Goal: Task Accomplishment & Management: Manage account settings

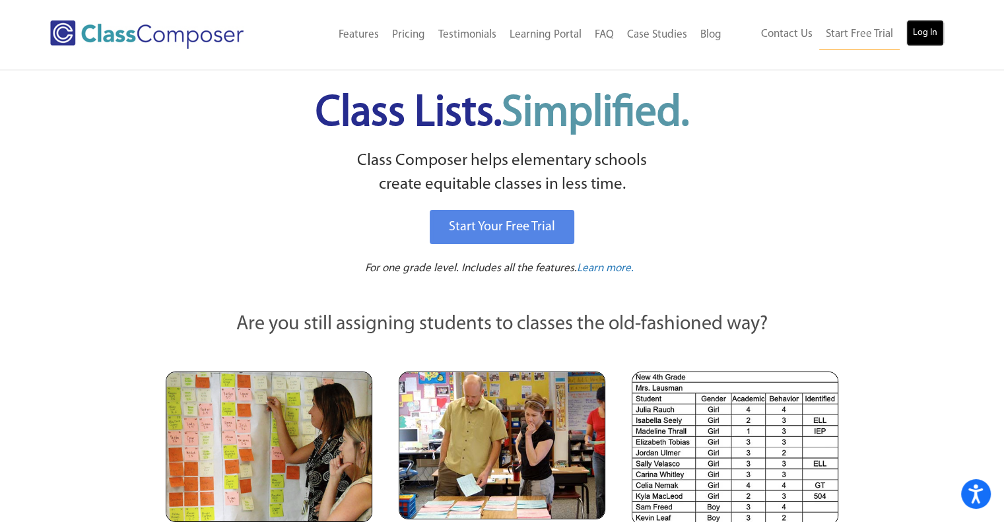
click at [921, 36] on link "Log In" at bounding box center [925, 33] width 38 height 26
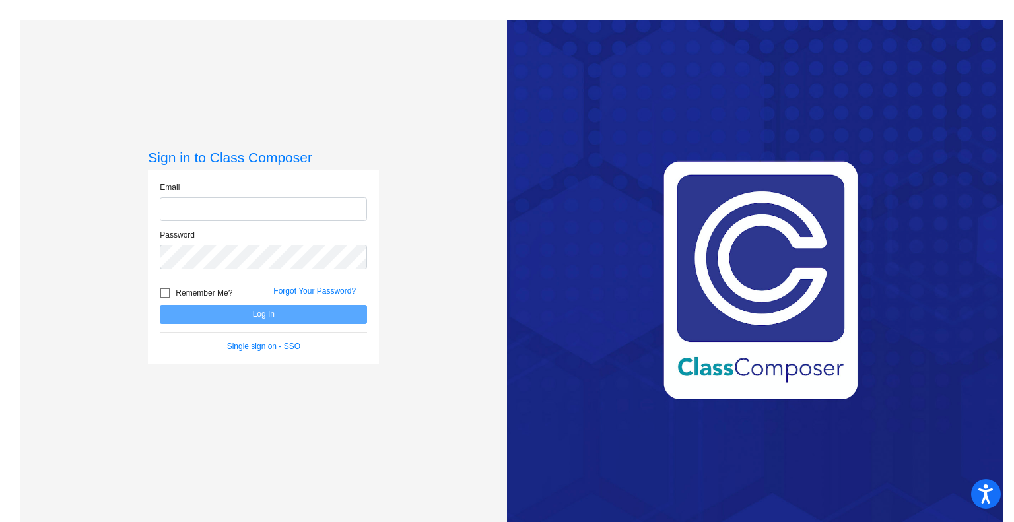
type input "[EMAIL_ADDRESS][DOMAIN_NAME]"
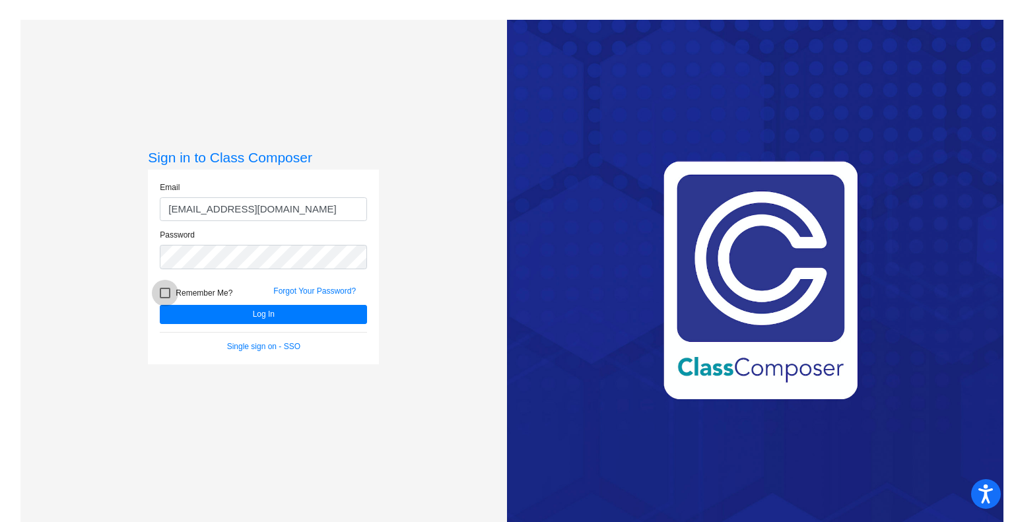
click at [163, 290] on div at bounding box center [165, 293] width 11 height 11
click at [164, 298] on input "Remember Me?" at bounding box center [164, 298] width 1 height 1
checkbox input "true"
click at [248, 315] on button "Log In" at bounding box center [263, 314] width 207 height 19
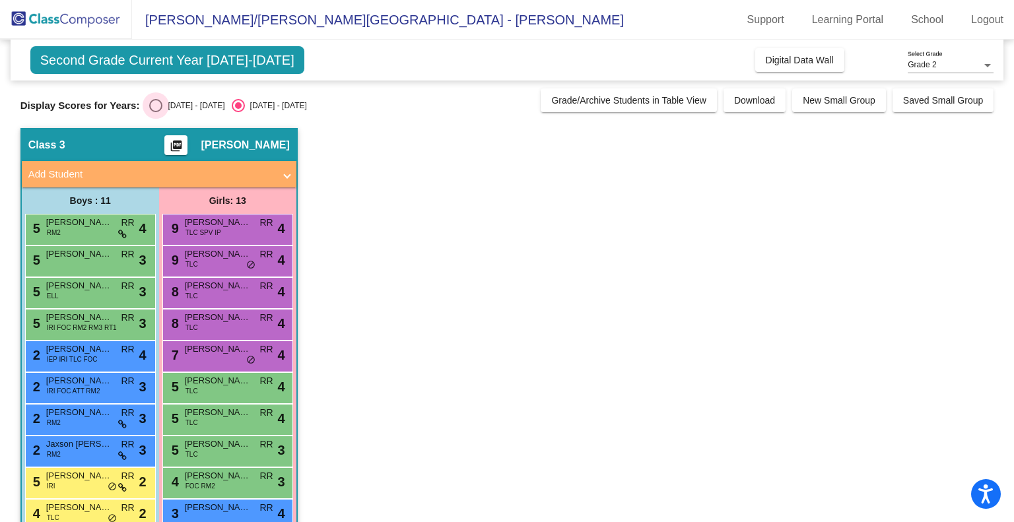
click at [174, 110] on div "[DATE] - [DATE]" at bounding box center [193, 106] width 62 height 12
click at [156, 112] on input "[DATE] - [DATE]" at bounding box center [155, 112] width 1 height 1
radio input "true"
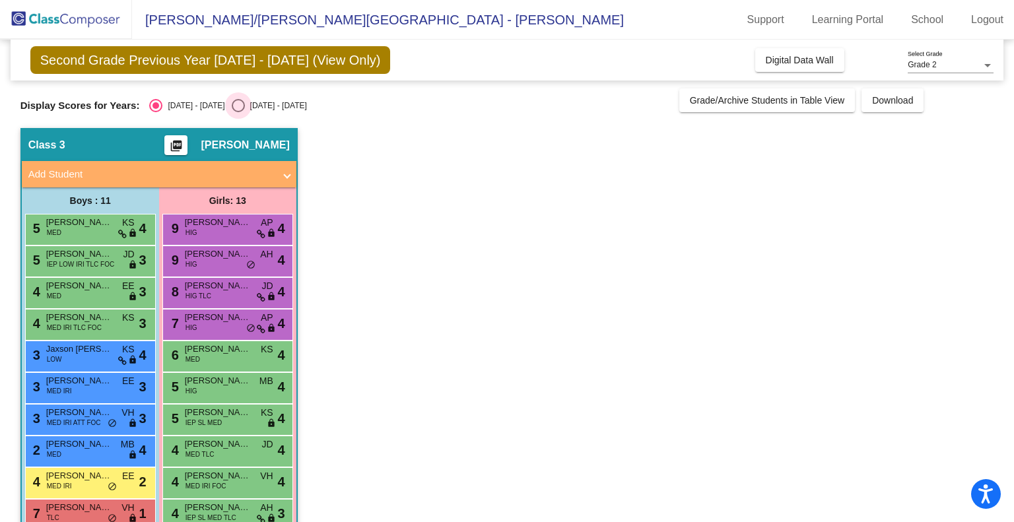
click at [245, 108] on div "[DATE] - [DATE]" at bounding box center [276, 106] width 62 height 12
click at [238, 112] on input "[DATE] - [DATE]" at bounding box center [238, 112] width 1 height 1
radio input "true"
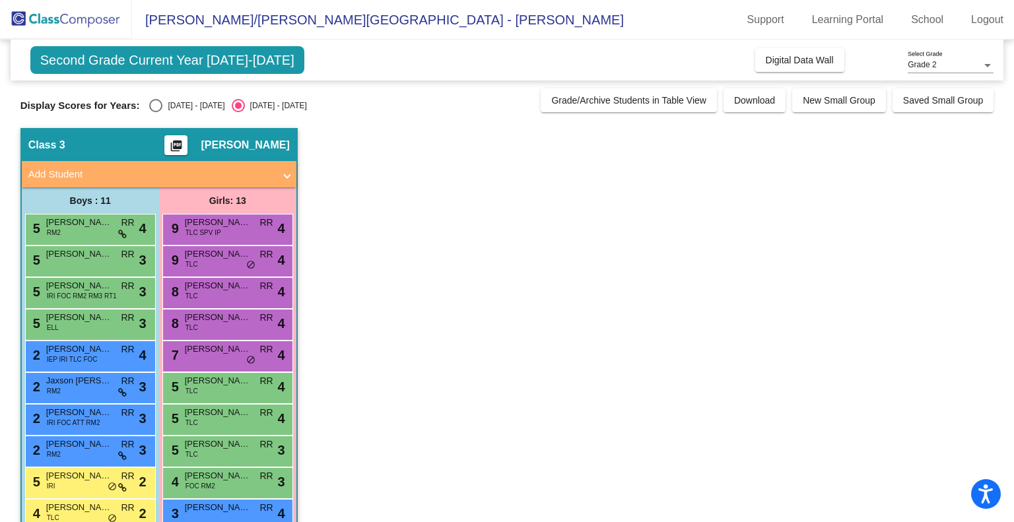
click at [149, 106] on div "Select an option" at bounding box center [155, 105] width 13 height 13
click at [155, 112] on input "[DATE] - [DATE]" at bounding box center [155, 112] width 1 height 1
radio input "true"
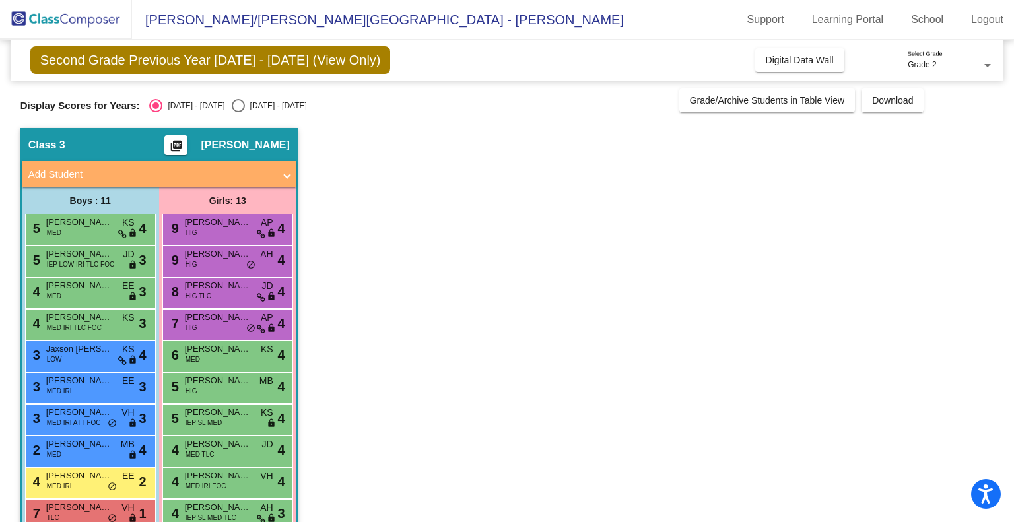
click at [245, 107] on div "[DATE] - [DATE]" at bounding box center [276, 106] width 62 height 12
click at [238, 112] on input "[DATE] - [DATE]" at bounding box center [238, 112] width 1 height 1
radio input "true"
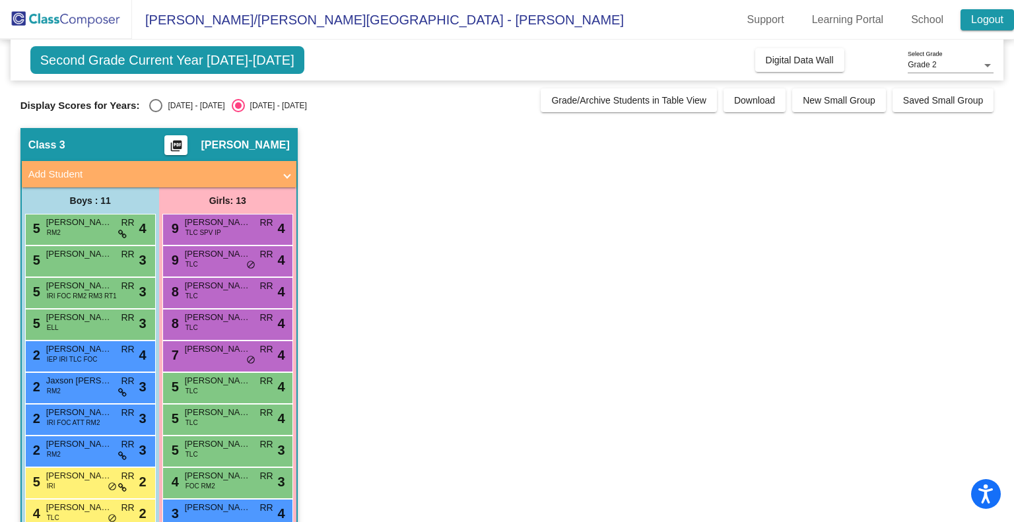
click at [975, 19] on link "Logout" at bounding box center [986, 19] width 53 height 21
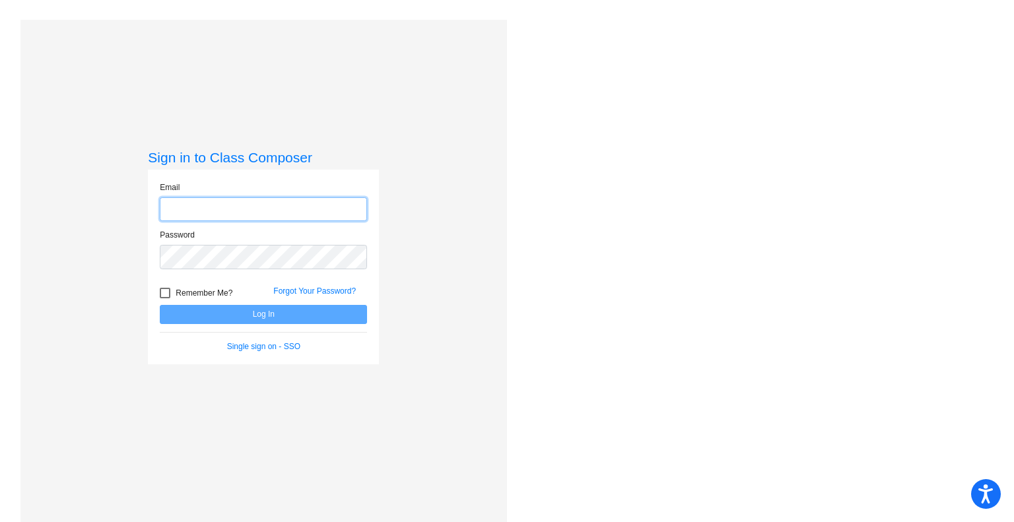
type input "[EMAIL_ADDRESS][DOMAIN_NAME]"
